Goal: Task Accomplishment & Management: Use online tool/utility

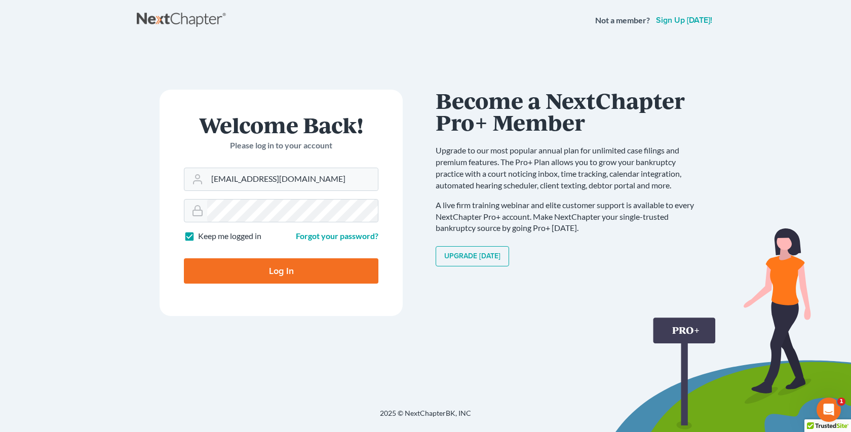
click at [283, 265] on input "Log In" at bounding box center [281, 270] width 194 height 25
type input "Thinking..."
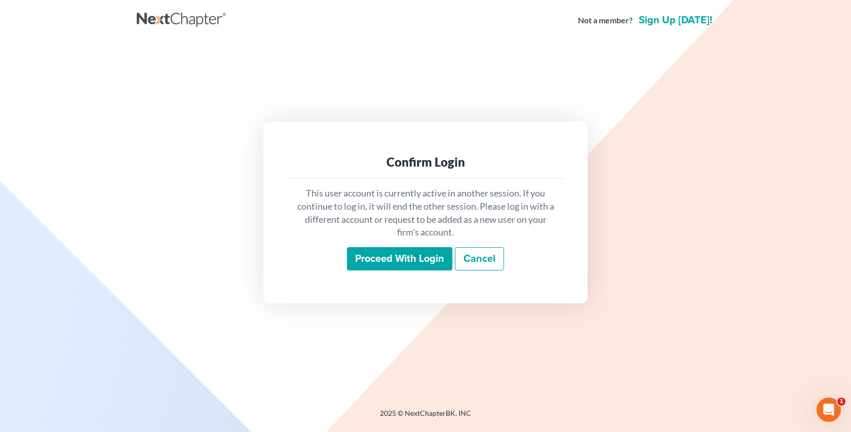
click at [398, 260] on input "Proceed with login" at bounding box center [399, 258] width 105 height 23
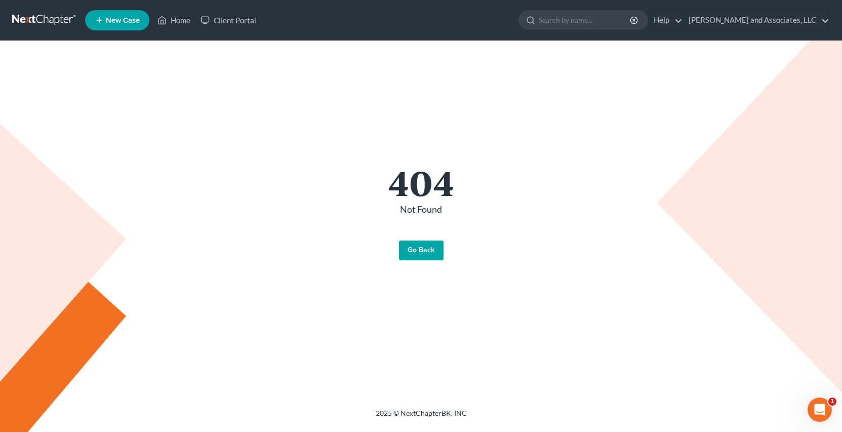
click at [422, 244] on link "Go Back" at bounding box center [421, 251] width 45 height 20
